Goal: Transaction & Acquisition: Download file/media

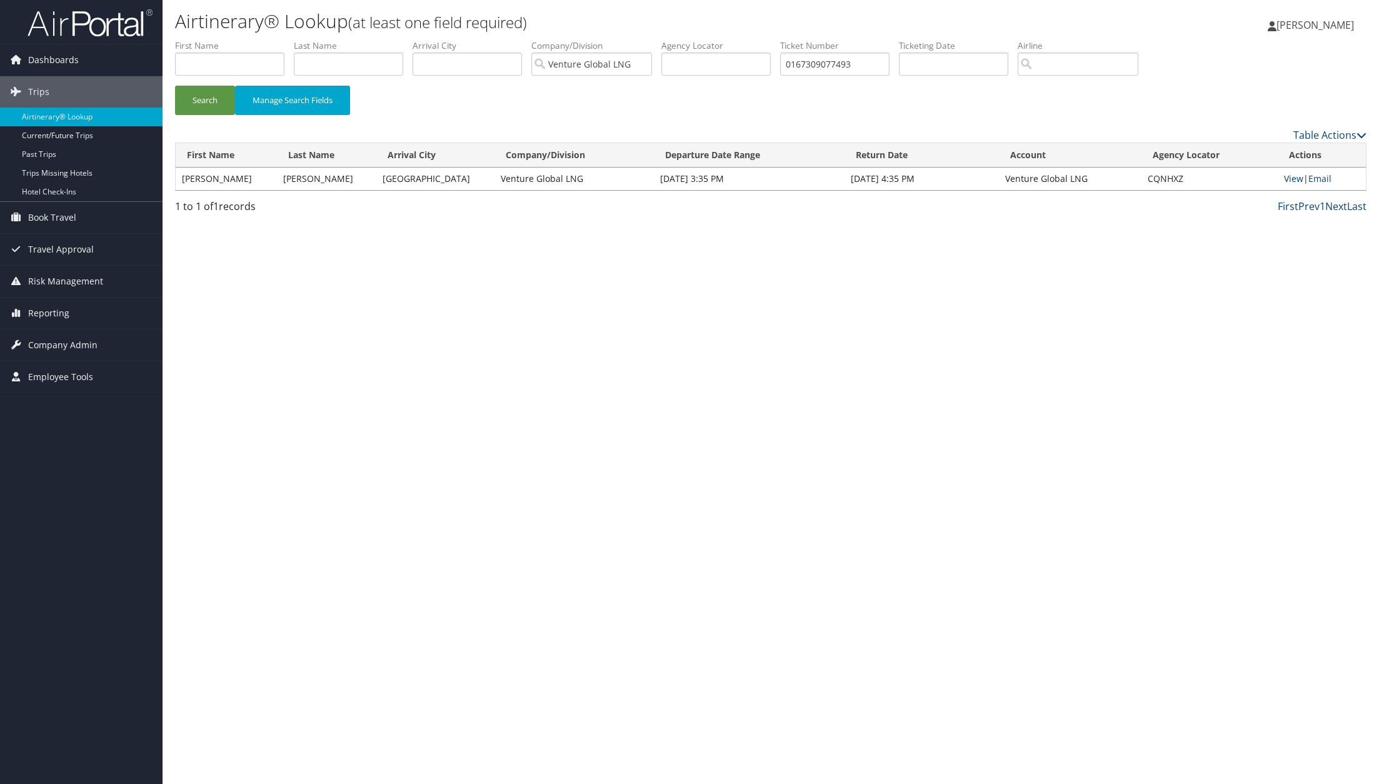
click at [1289, 181] on link "View" at bounding box center [1293, 179] width 19 height 12
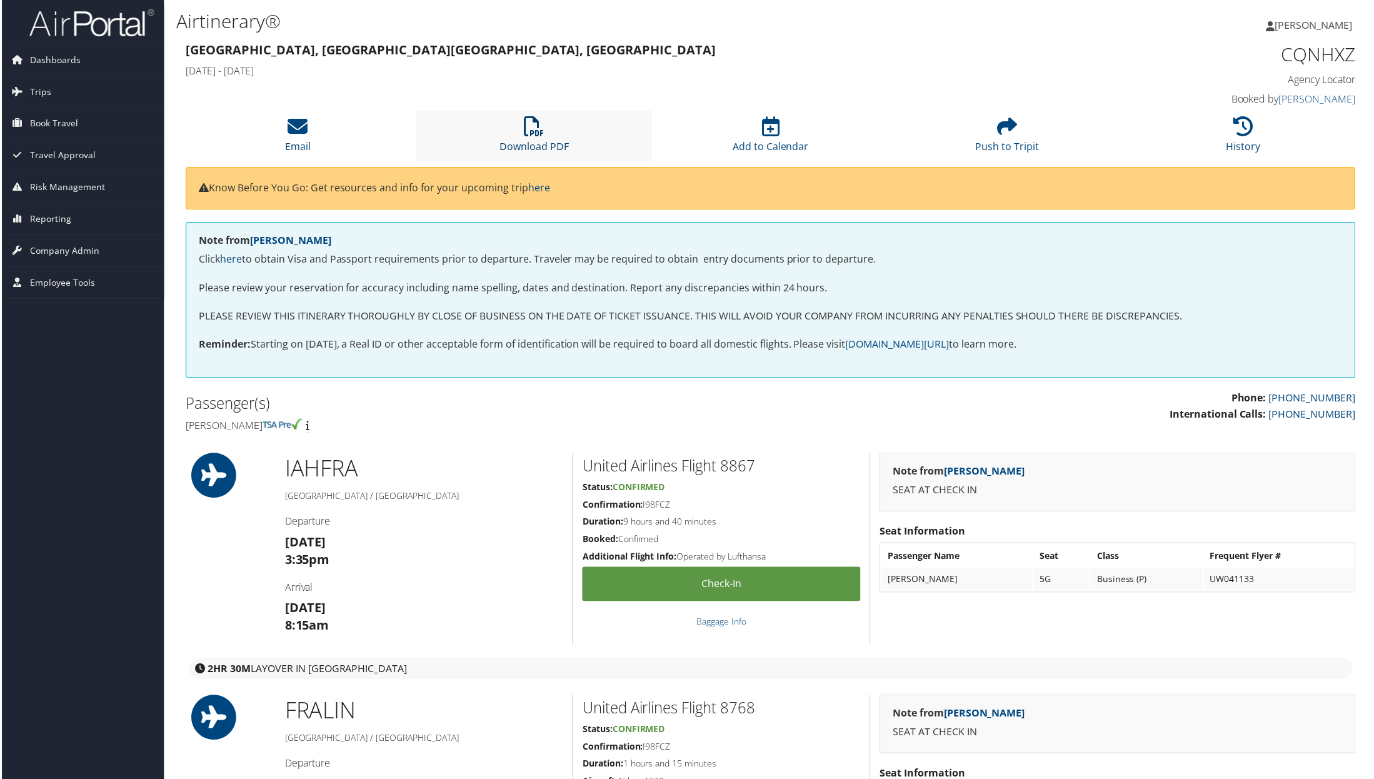
click at [525, 141] on link "Download PDF" at bounding box center [533, 139] width 69 height 30
